Goal: Navigation & Orientation: Find specific page/section

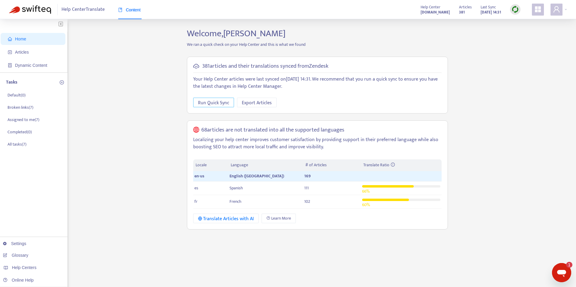
click at [212, 104] on span "Run Quick Sync" at bounding box center [213, 103] width 31 height 8
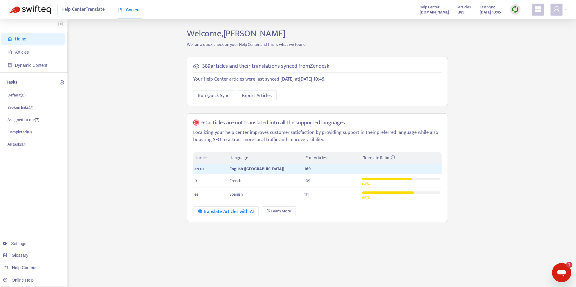
click at [86, 7] on span "Help Center Translate" at bounding box center [83, 9] width 43 height 11
click at [34, 12] on img at bounding box center [30, 9] width 42 height 8
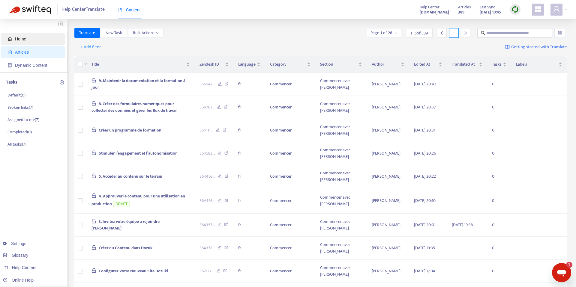
click at [25, 40] on span "Home" at bounding box center [20, 39] width 11 height 5
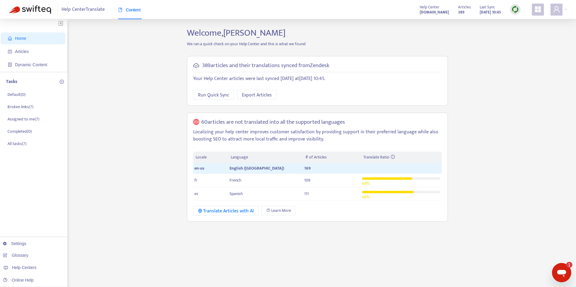
scroll to position [1, 0]
